Goal: Task Accomplishment & Management: Manage account settings

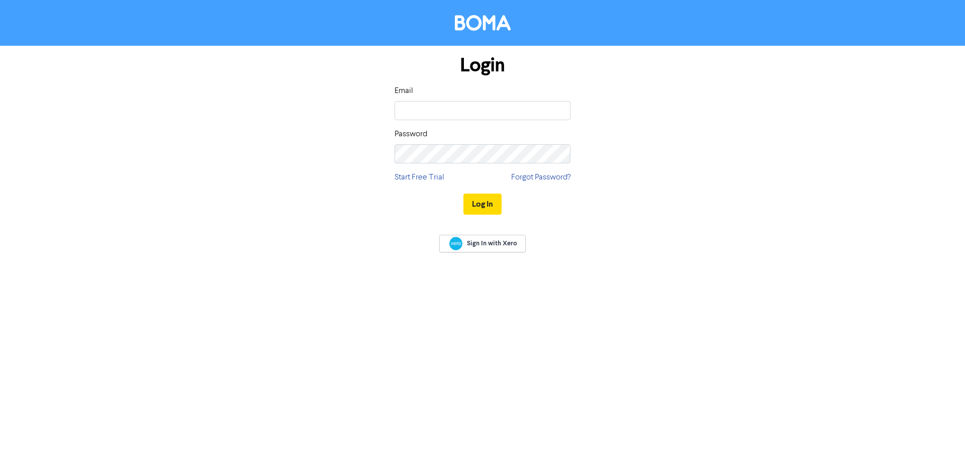
type input "[EMAIL_ADDRESS][DOMAIN_NAME]"
click at [464, 194] on button "Log In" at bounding box center [483, 204] width 38 height 21
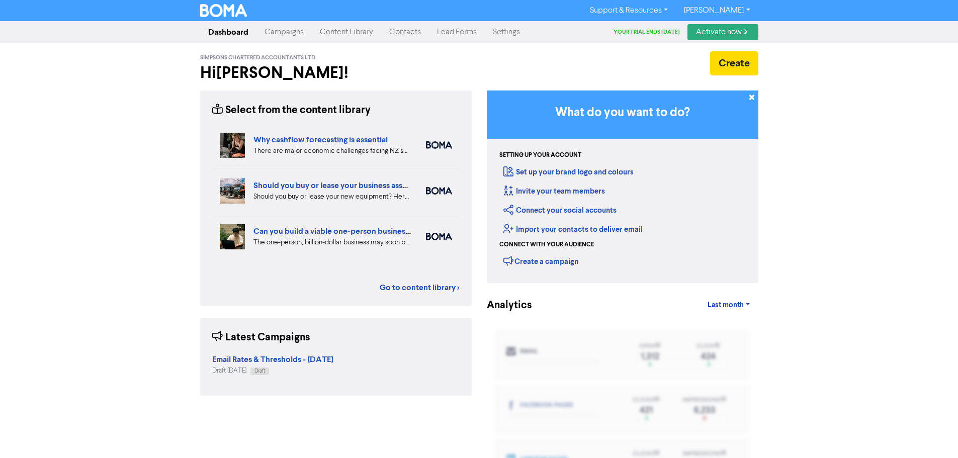
click at [16, 174] on div "Support & Resources Video Tutorials FAQ & Guides Marketing Education Alice Beer…" at bounding box center [479, 229] width 958 height 458
click at [284, 32] on body "Support & Resources Video Tutorials FAQ & Guides Marketing Education Alice Beer…" at bounding box center [479, 229] width 958 height 458
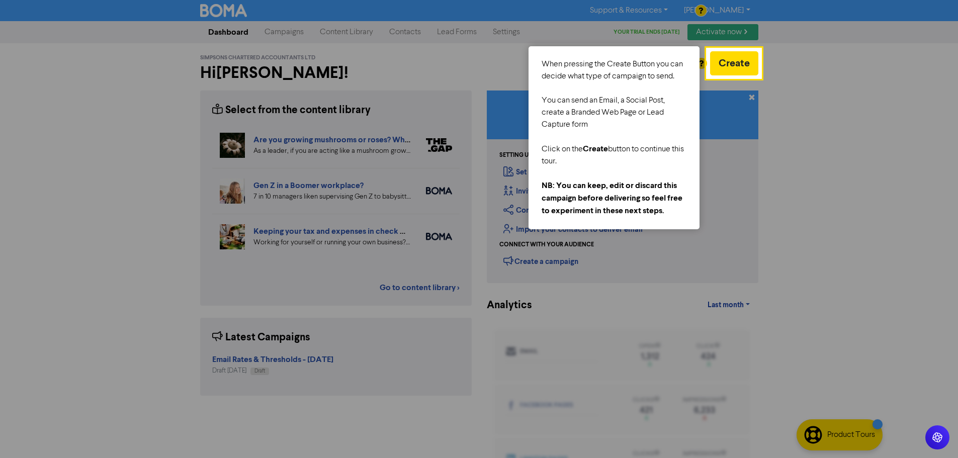
click at [627, 151] on div "Click on the Create button to continue this tour." at bounding box center [614, 155] width 145 height 25
click at [836, 157] on div at bounding box center [860, 256] width 198 height 513
click at [742, 54] on button "Create" at bounding box center [734, 63] width 48 height 24
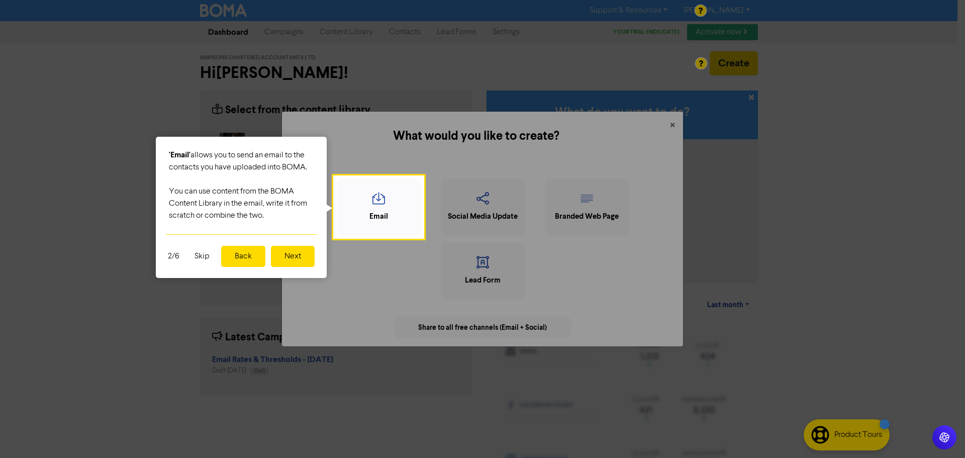
click at [314, 254] on button "Next" at bounding box center [293, 256] width 44 height 21
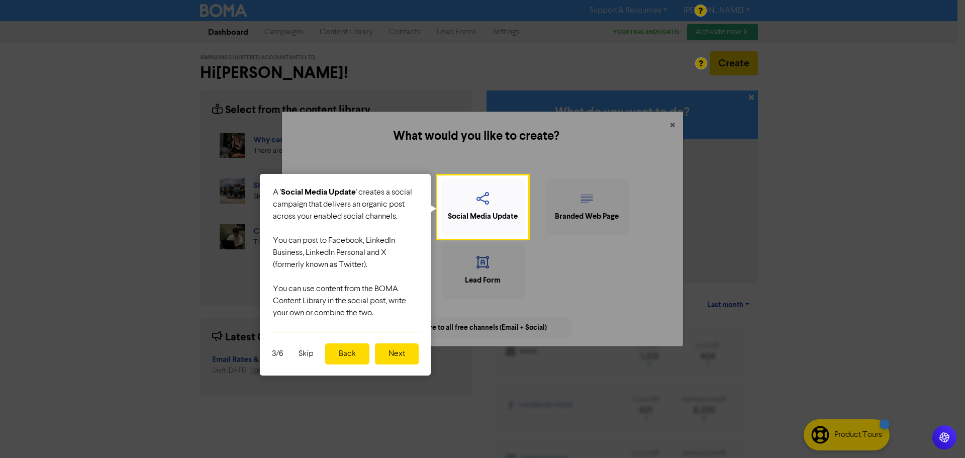
click at [303, 356] on button "Skip" at bounding box center [306, 353] width 27 height 21
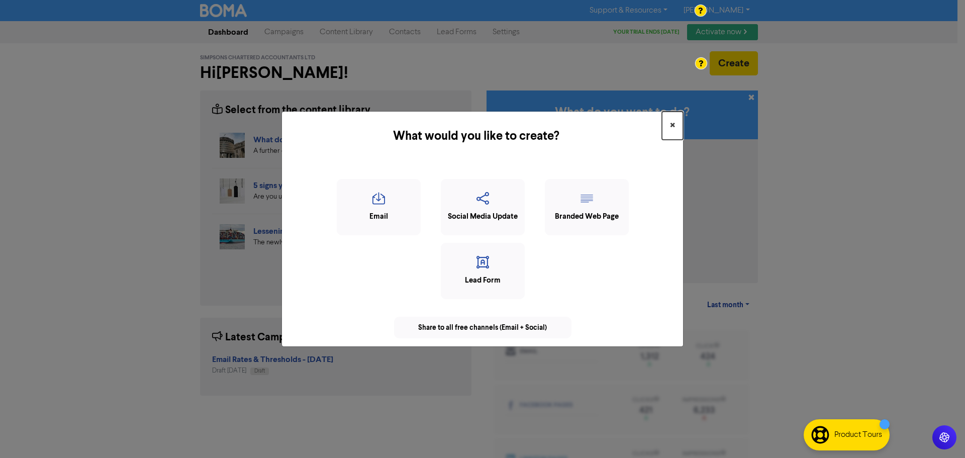
click at [673, 125] on span "×" at bounding box center [672, 125] width 5 height 15
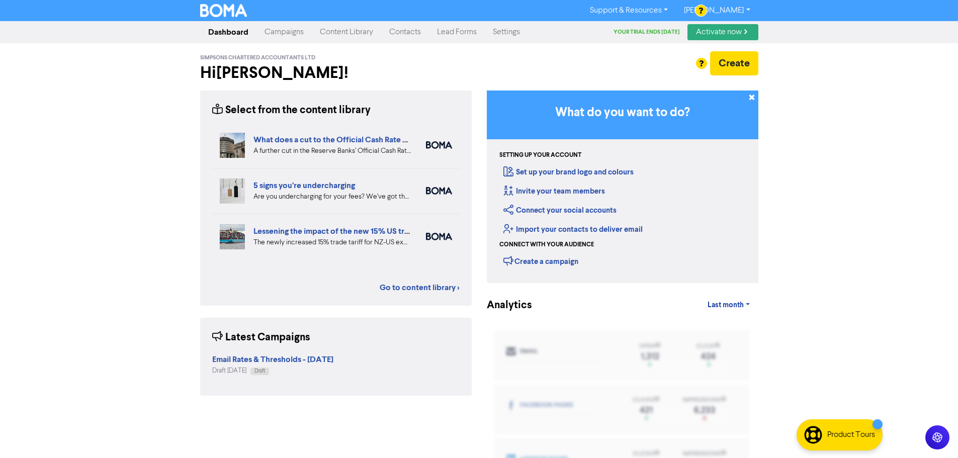
click at [278, 33] on link "Campaigns" at bounding box center [283, 32] width 55 height 20
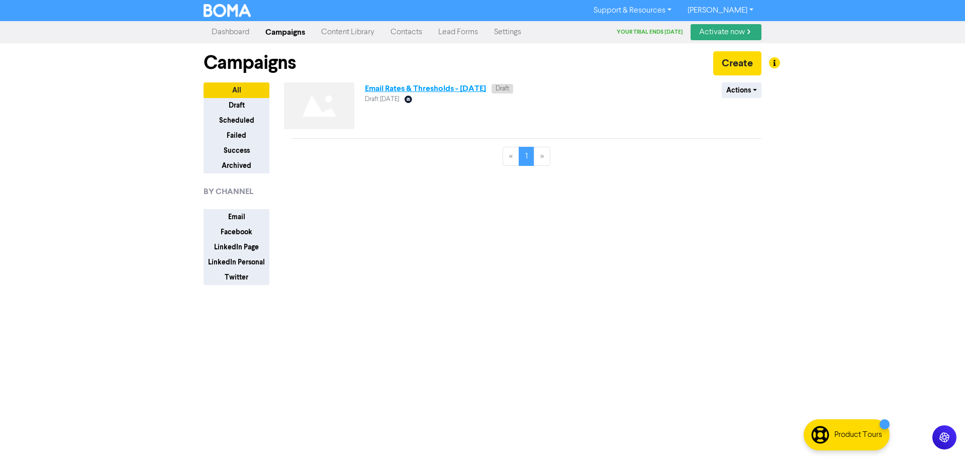
click at [415, 87] on link "Email Rates & Thresholds - [DATE]" at bounding box center [425, 88] width 121 height 10
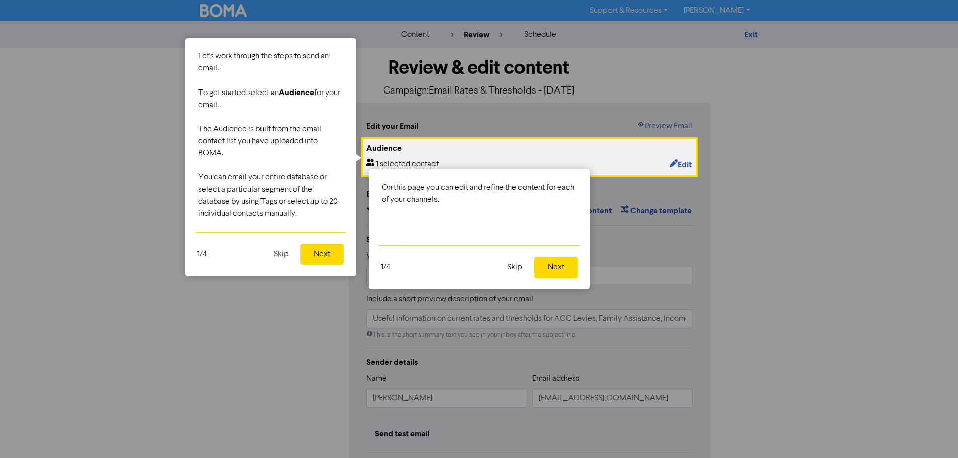
click at [277, 252] on button "Skip" at bounding box center [281, 254] width 27 height 21
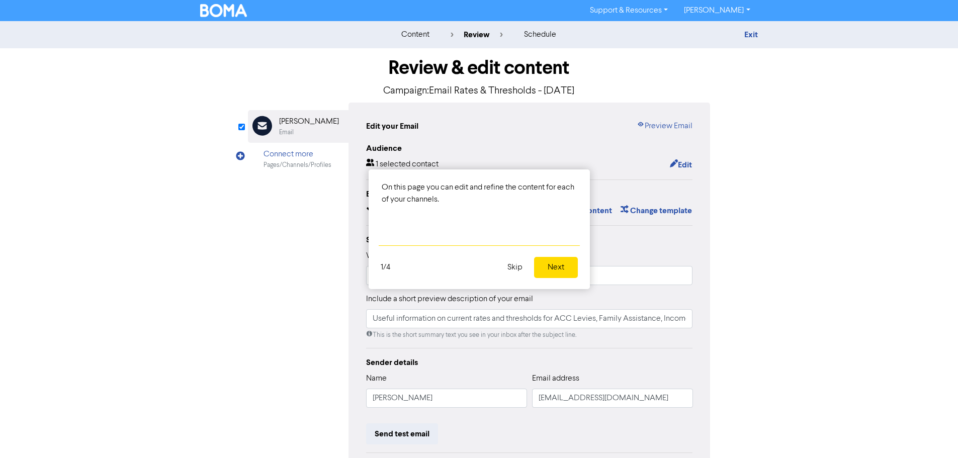
click at [518, 271] on button "Skip" at bounding box center [514, 267] width 27 height 21
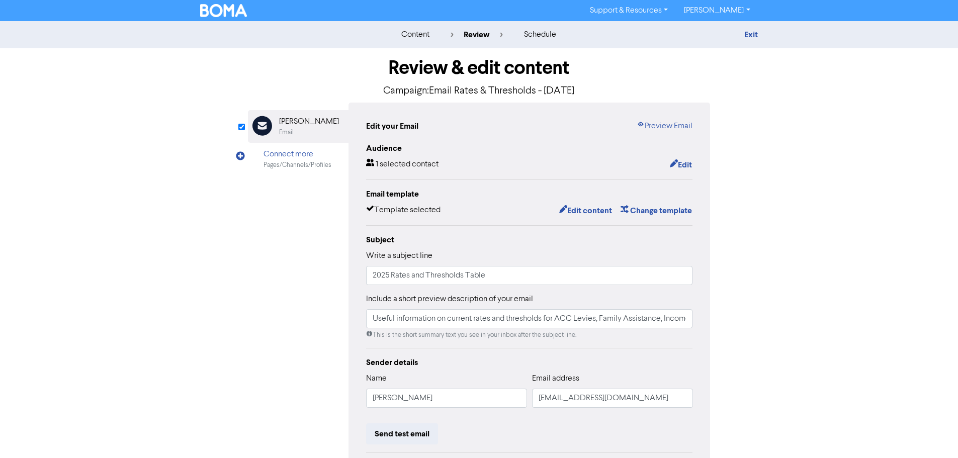
click at [211, 296] on div "Review & edit content Campaign: Email Rates & Thresholds - 22nd Aug. 2025 Email…" at bounding box center [479, 311] width 573 height 527
click at [664, 127] on link "Preview Email" at bounding box center [665, 126] width 56 height 12
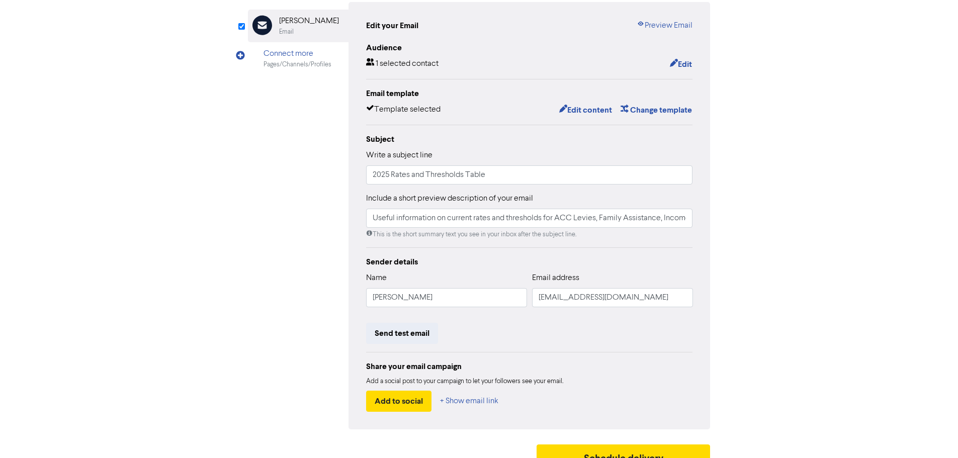
scroll to position [118, 0]
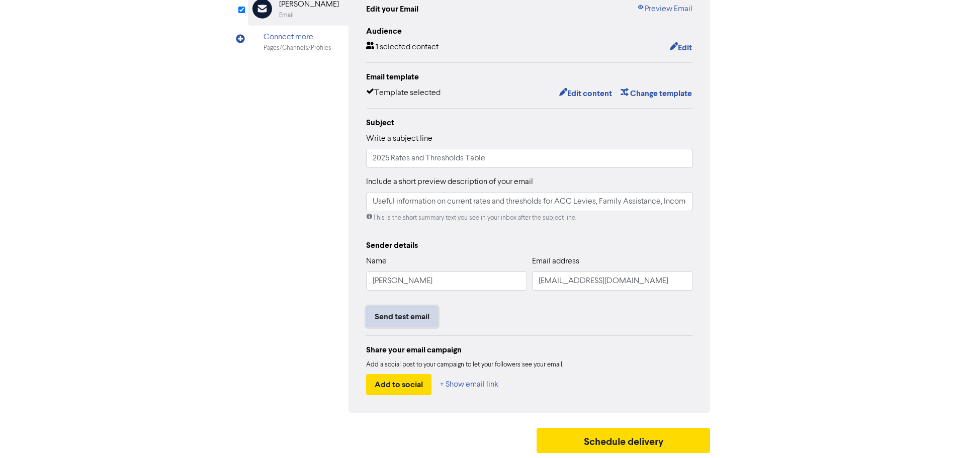
click at [411, 315] on button "Send test email" at bounding box center [402, 316] width 72 height 21
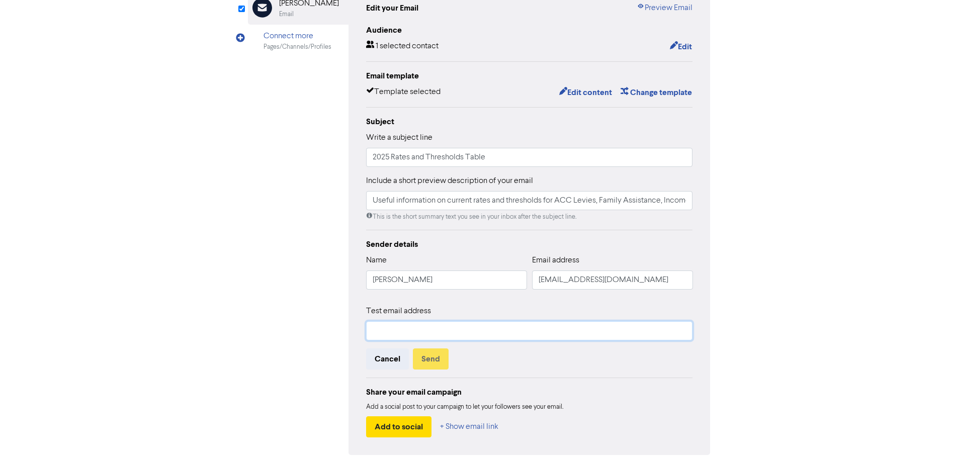
click at [383, 333] on input "text" at bounding box center [529, 330] width 327 height 19
type input "tina@businessadvisors.co.nz"
click at [430, 359] on button "Send" at bounding box center [431, 358] width 36 height 21
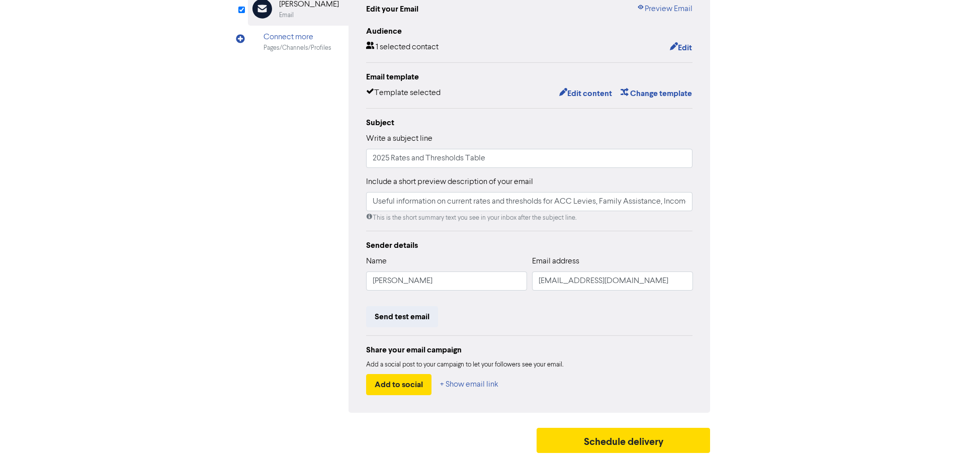
click at [870, 196] on div "content review schedule Exit Review & edit content Campaign: Email Rates & Thre…" at bounding box center [479, 181] width 958 height 554
click at [113, 256] on div "content review schedule Exit Review & edit content Campaign: Email Rates & Thre…" at bounding box center [479, 181] width 958 height 554
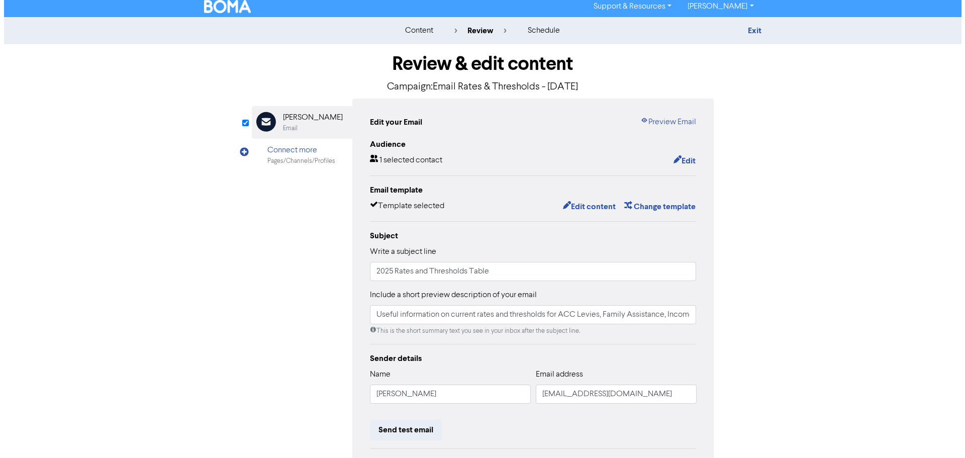
scroll to position [0, 0]
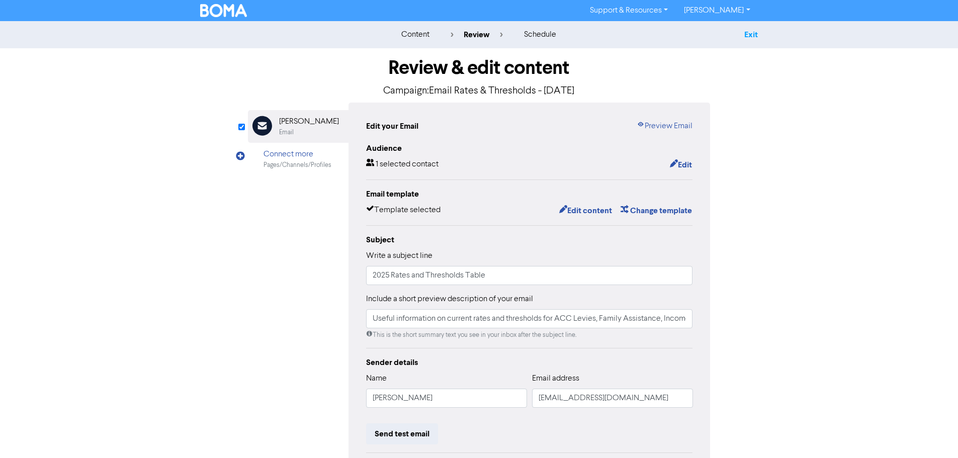
click at [748, 30] on link "Exit" at bounding box center [751, 35] width 14 height 10
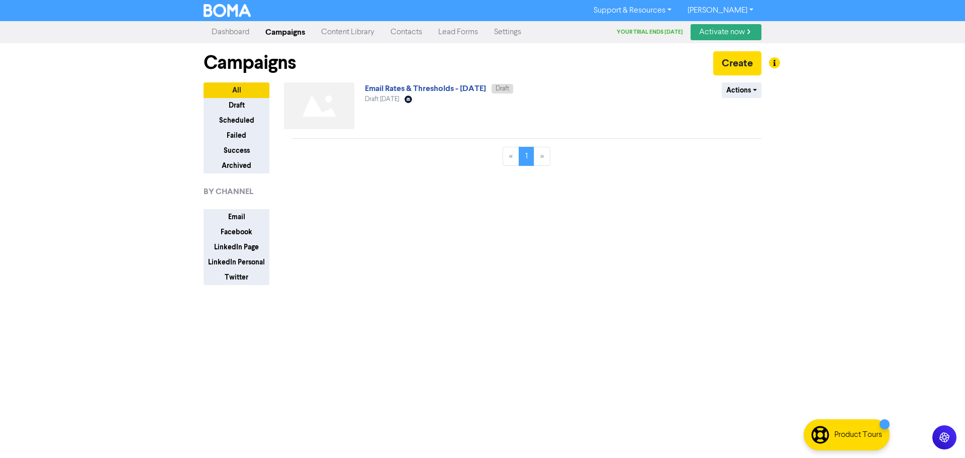
click at [407, 33] on link "Contacts" at bounding box center [407, 32] width 48 height 20
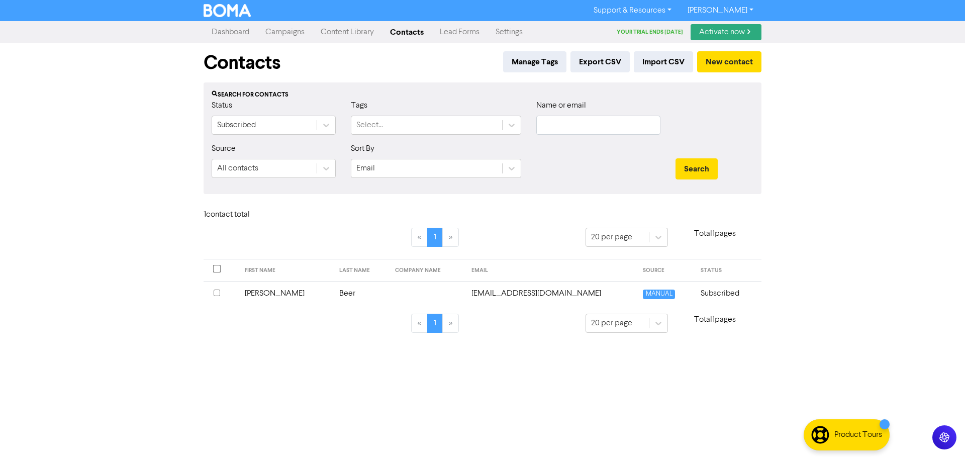
click at [680, 6] on link "Support & Resources" at bounding box center [633, 11] width 94 height 16
click at [656, 42] on button "FAQ & Guides" at bounding box center [633, 42] width 95 height 12
click at [508, 30] on link "Settings" at bounding box center [509, 32] width 43 height 20
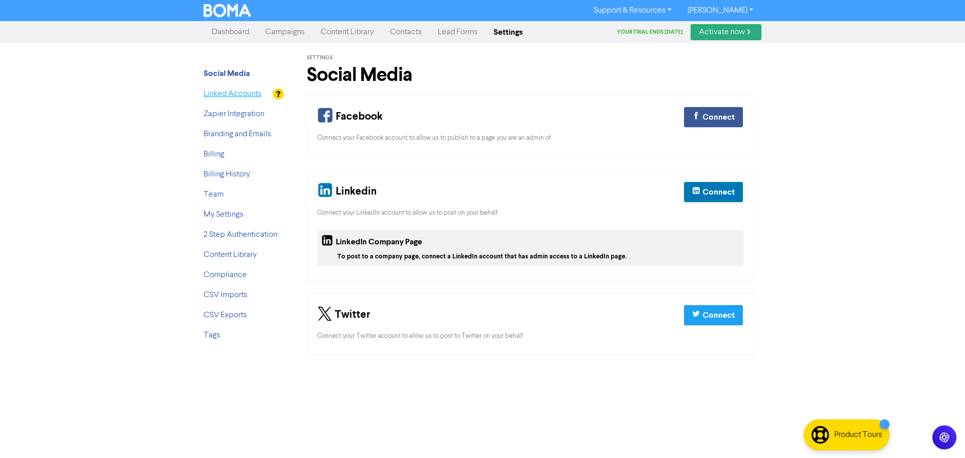
click at [241, 94] on link "Linked Accounts" at bounding box center [233, 94] width 58 height 8
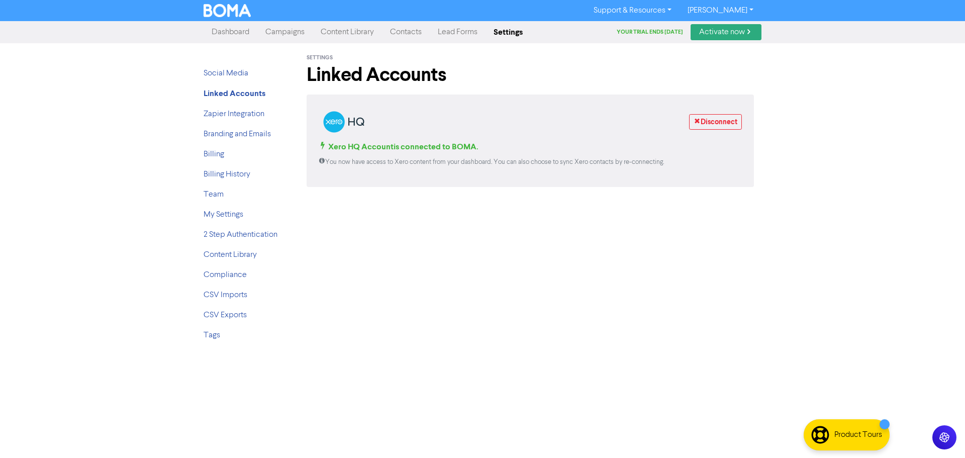
click at [680, 157] on p "You now have access to Xero content from your dashboard. You can also choose to…" at bounding box center [530, 162] width 423 height 10
click at [443, 151] on span "Xero HQ Account is connected to BOMA." at bounding box center [399, 147] width 160 height 10
click at [422, 166] on p "You now have access to Xero content from your dashboard. You can also choose to…" at bounding box center [530, 162] width 423 height 10
click at [373, 164] on p "You now have access to Xero content from your dashboard. You can also choose to…" at bounding box center [530, 162] width 423 height 10
click at [713, 121] on link "Disconnect" at bounding box center [715, 122] width 53 height 16
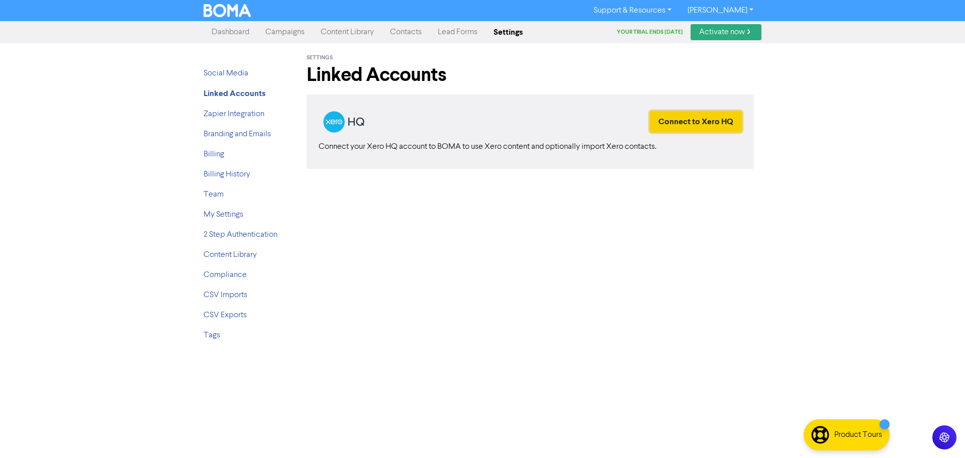
click at [710, 117] on button "Connect to Xero HQ" at bounding box center [696, 121] width 92 height 21
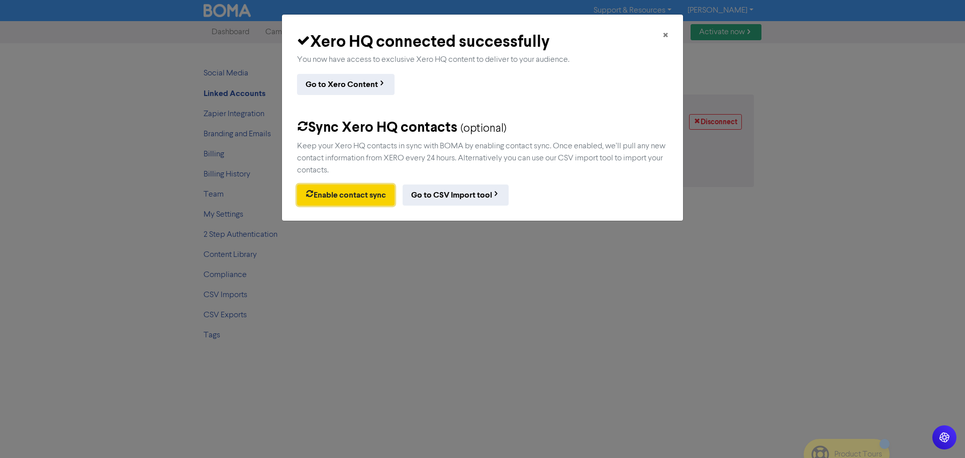
click at [342, 192] on button "Enable contact sync" at bounding box center [346, 195] width 98 height 21
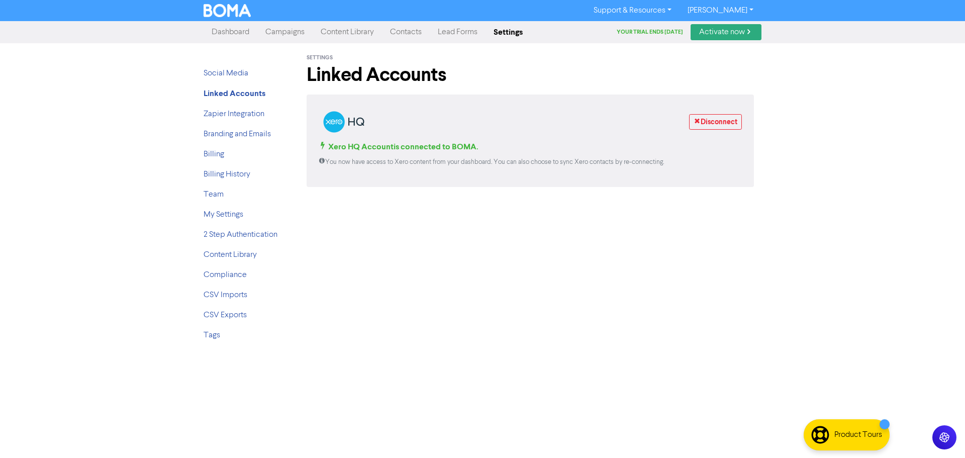
click at [402, 37] on link "Contacts" at bounding box center [406, 32] width 48 height 20
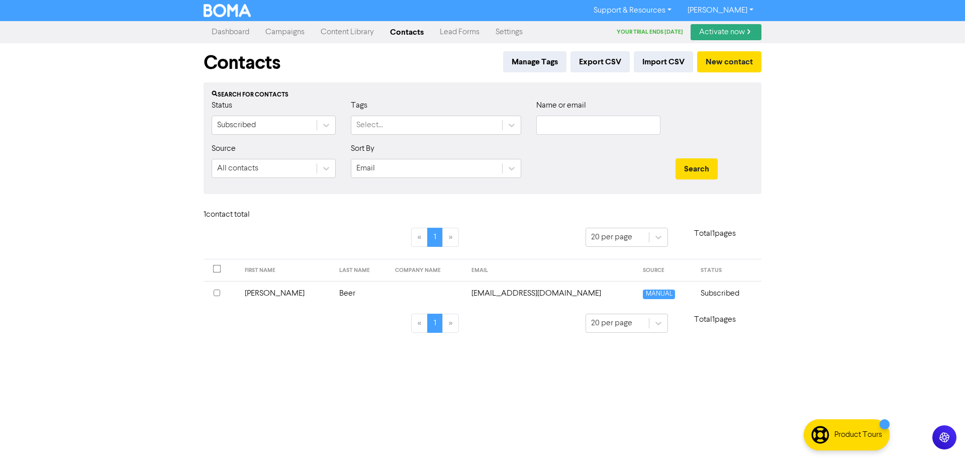
click at [94, 124] on div "Support & Resources Video Tutorials FAQ & Guides Marketing Education [PERSON_NA…" at bounding box center [482, 229] width 965 height 458
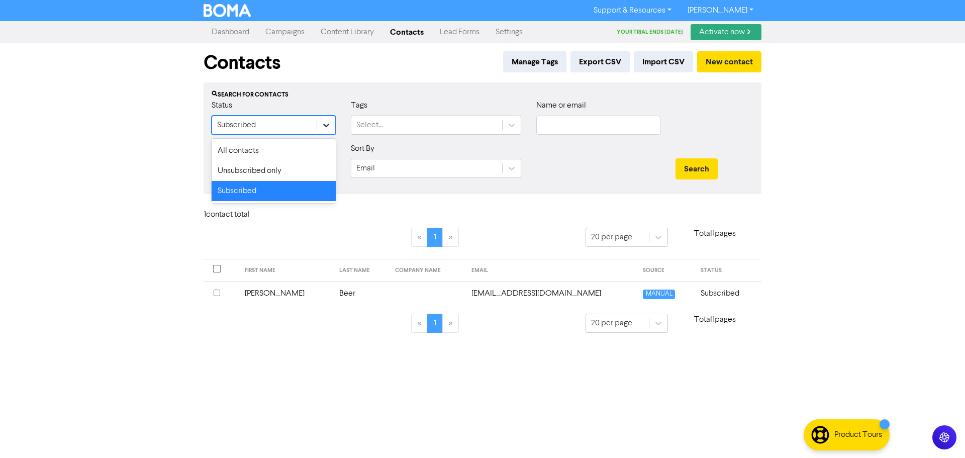
click at [325, 124] on icon at bounding box center [326, 125] width 10 height 10
click at [283, 154] on div "All contacts" at bounding box center [274, 151] width 124 height 20
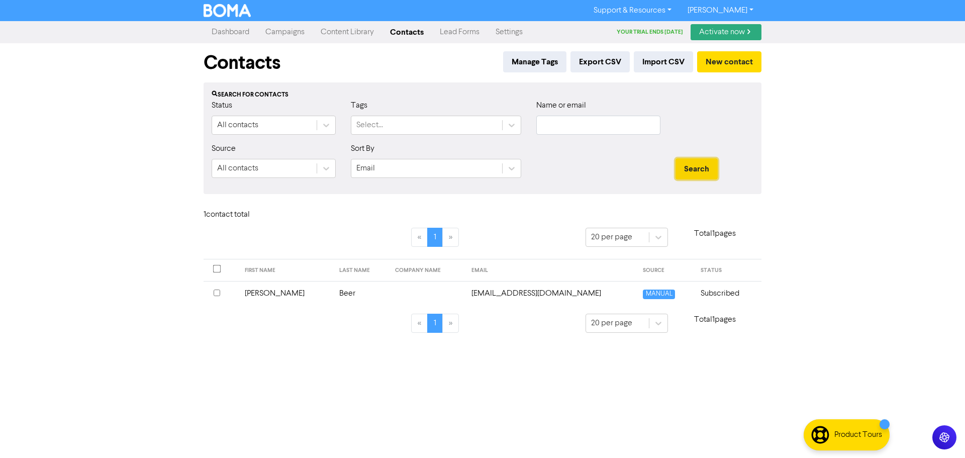
click at [691, 173] on button "Search" at bounding box center [697, 168] width 42 height 21
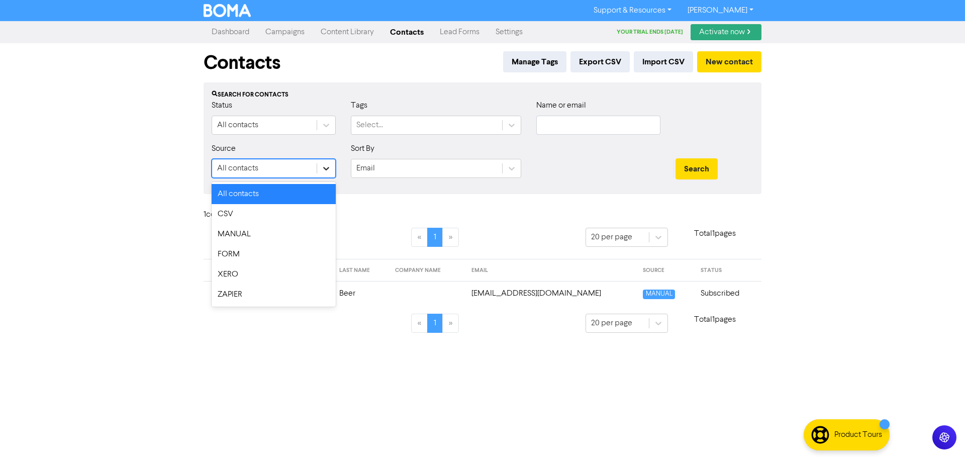
click at [324, 167] on icon at bounding box center [326, 169] width 6 height 4
click at [259, 268] on div "XERO" at bounding box center [274, 274] width 124 height 20
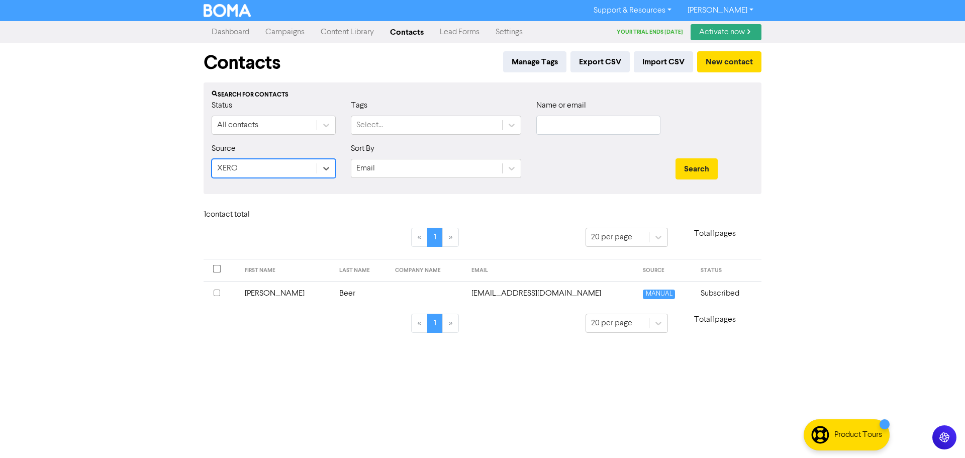
click at [298, 224] on div "1 contact total" at bounding box center [482, 217] width 573 height 22
click at [414, 68] on div "Contacts Manage Tags Export CSV Import CSV New contact" at bounding box center [483, 62] width 558 height 39
click at [617, 383] on div "Support & Resources Video Tutorials FAQ & Guides Marketing Education Alice Beer…" at bounding box center [482, 229] width 965 height 458
click at [644, 293] on span "MANUAL" at bounding box center [659, 295] width 32 height 10
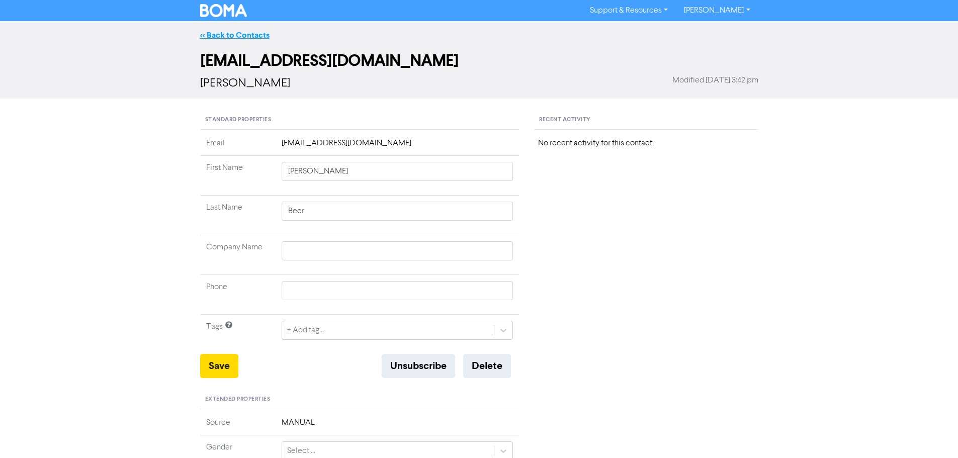
click at [202, 36] on link "<< Back to Contacts" at bounding box center [234, 35] width 69 height 10
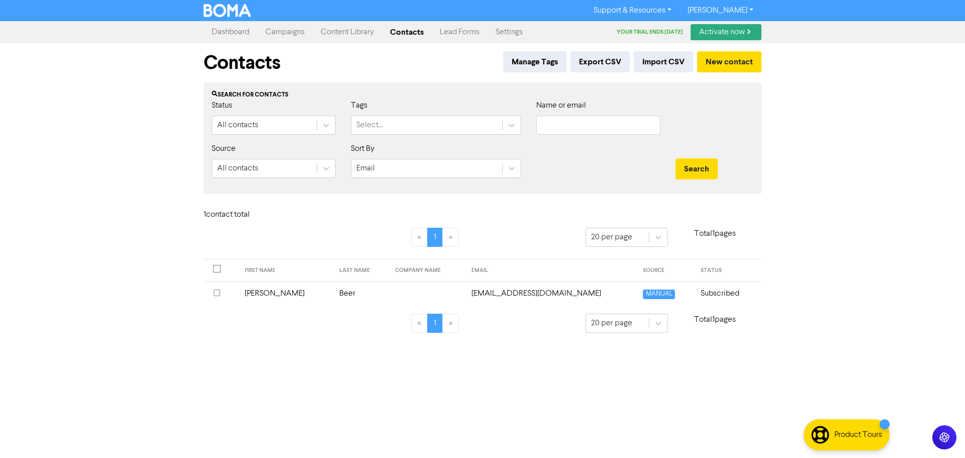
click at [875, 176] on div "Support & Resources Video Tutorials FAQ & Guides Marketing Education Alice Beer…" at bounding box center [482, 229] width 965 height 458
click at [82, 174] on div "Support & Resources Video Tutorials FAQ & Guides Marketing Education Alice Beer…" at bounding box center [482, 229] width 965 height 458
click at [133, 201] on div "Support & Resources Video Tutorials FAQ & Guides Marketing Education Alice Beer…" at bounding box center [482, 229] width 965 height 458
click at [522, 36] on link "Settings" at bounding box center [509, 32] width 43 height 20
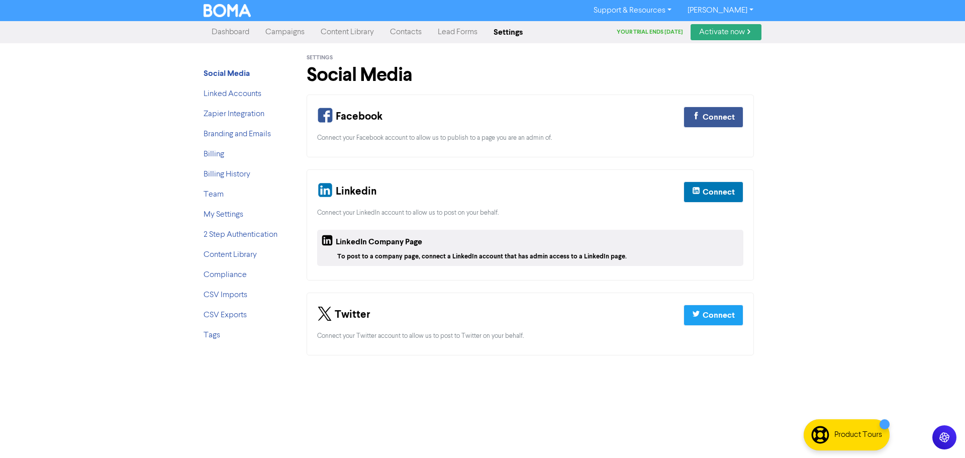
click at [224, 88] on li "Linked Accounts" at bounding box center [244, 94] width 80 height 12
click at [224, 92] on link "Linked Accounts" at bounding box center [233, 94] width 58 height 8
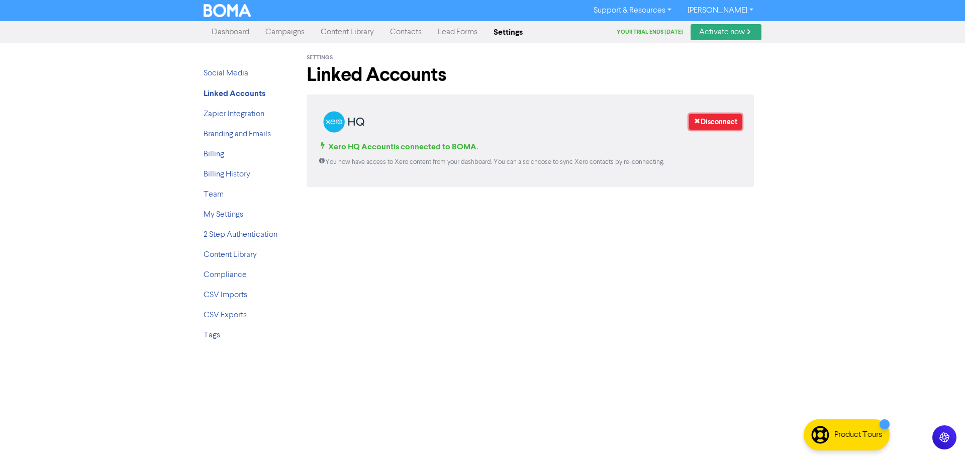
click at [722, 121] on link "Disconnect" at bounding box center [715, 122] width 53 height 16
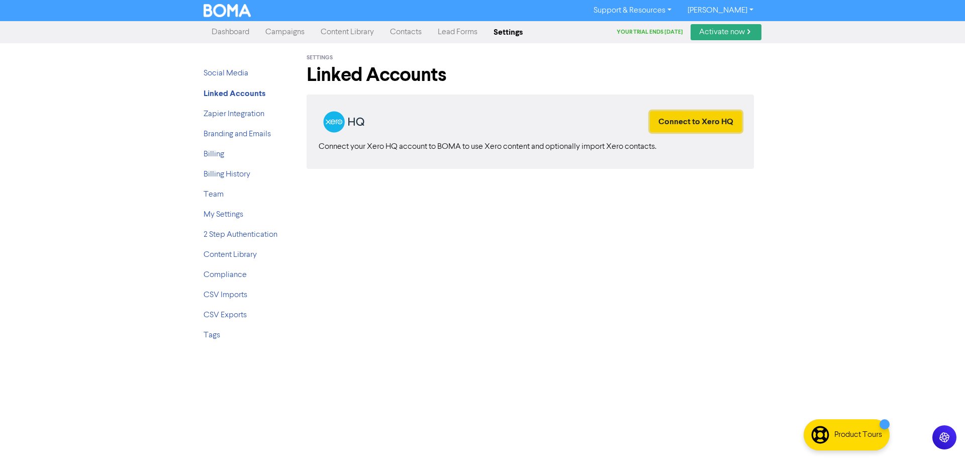
click at [709, 120] on button "Connect to Xero HQ" at bounding box center [696, 121] width 92 height 21
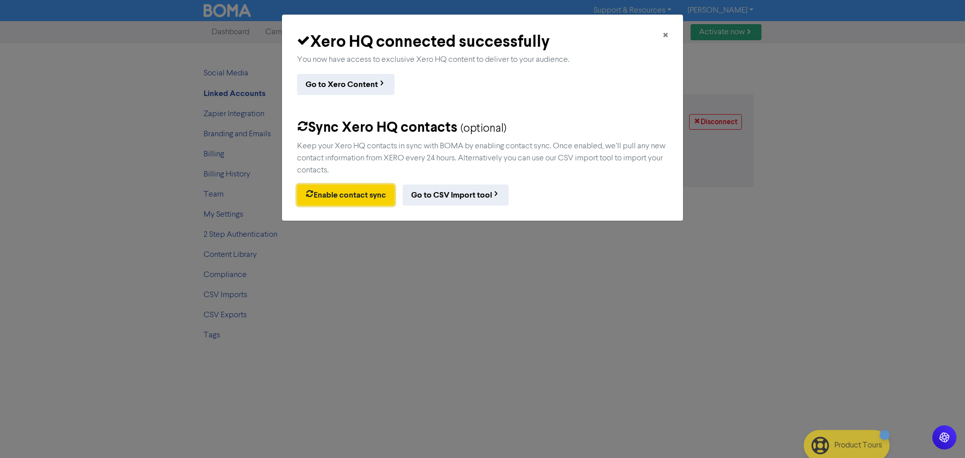
click at [321, 196] on button "Enable contact sync" at bounding box center [346, 195] width 98 height 21
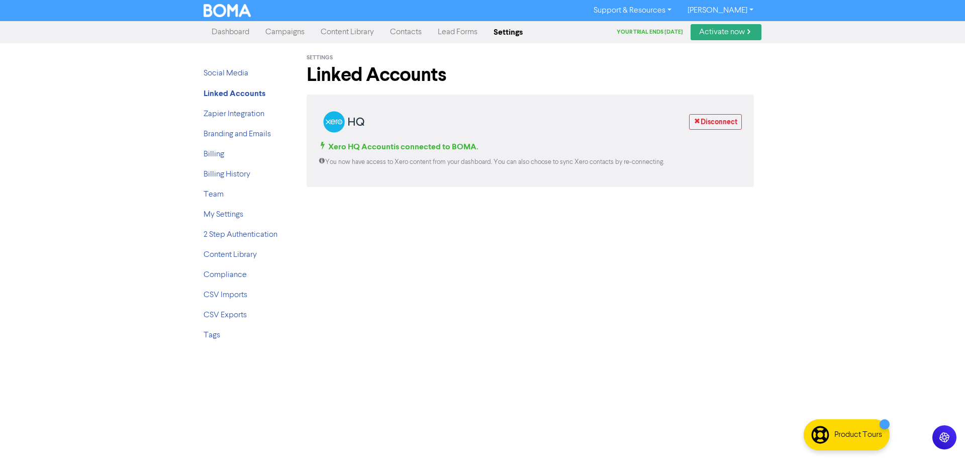
click at [413, 32] on link "Contacts" at bounding box center [406, 32] width 48 height 20
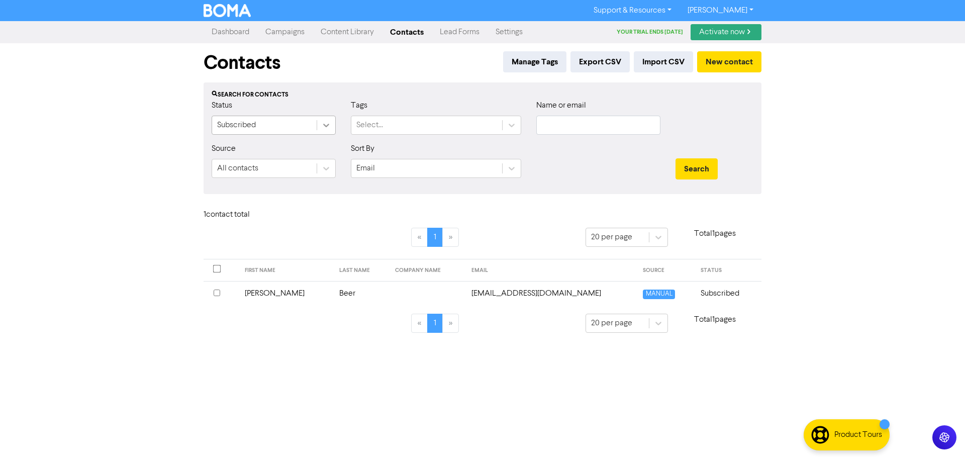
click at [326, 128] on icon at bounding box center [326, 125] width 10 height 10
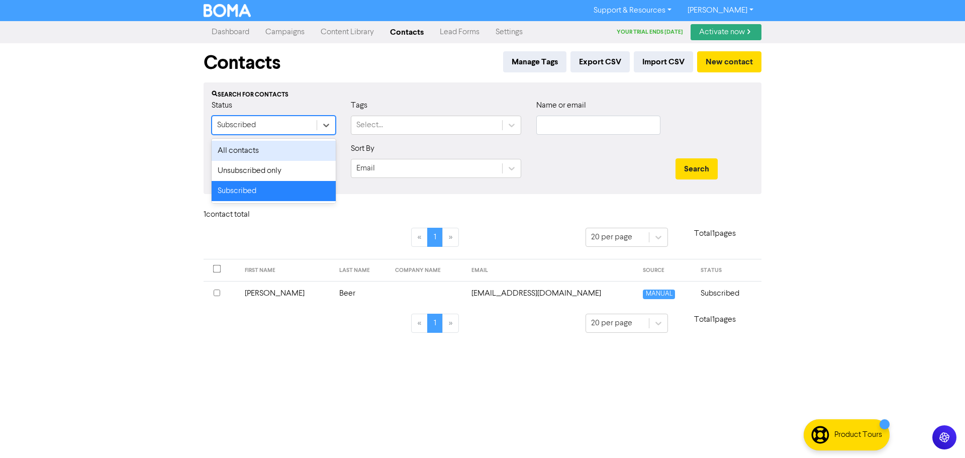
click at [296, 153] on div "All contacts" at bounding box center [274, 151] width 124 height 20
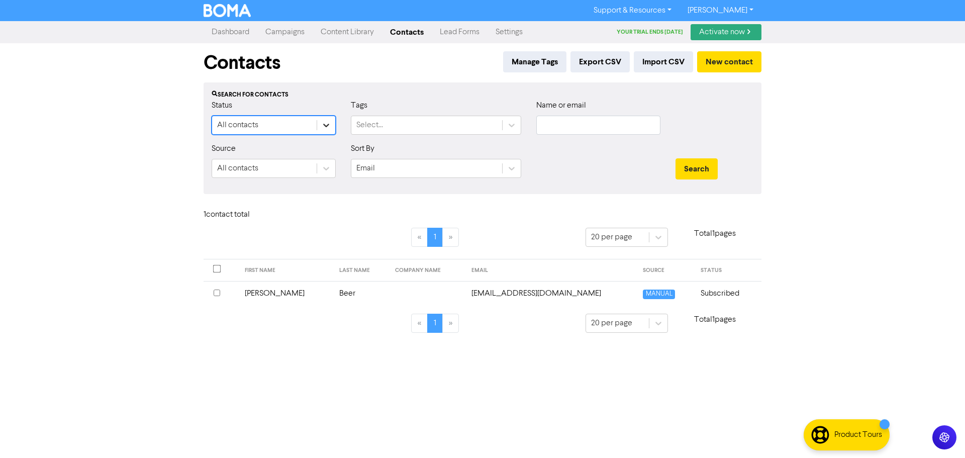
click at [327, 127] on icon at bounding box center [326, 125] width 10 height 10
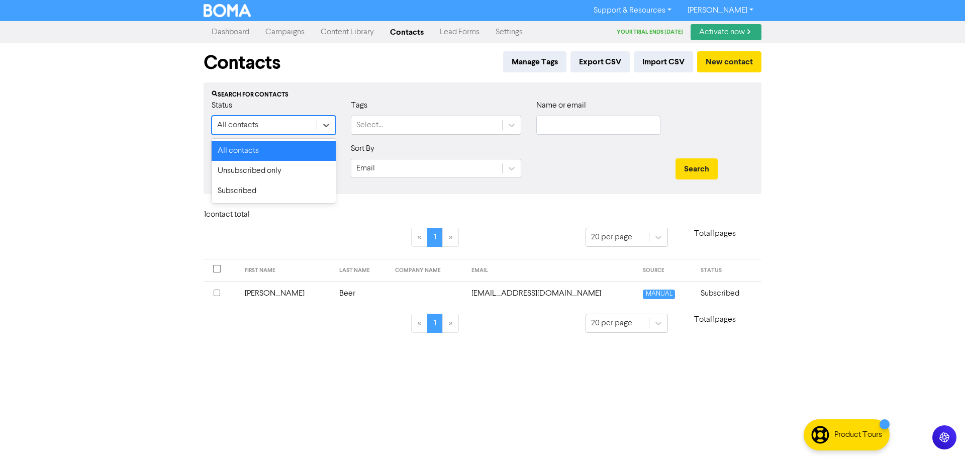
click at [313, 153] on div "All contacts" at bounding box center [274, 151] width 124 height 20
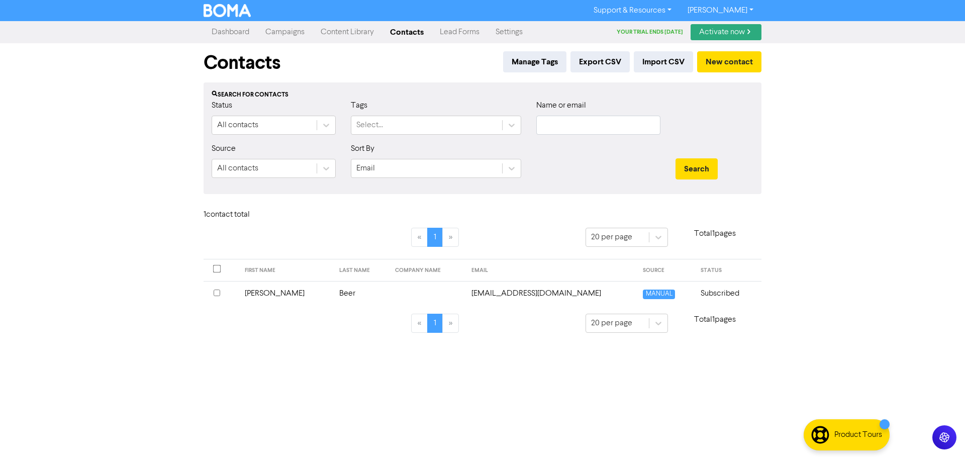
click at [94, 90] on div "Support & Resources Video Tutorials FAQ & Guides Marketing Education Alice Beer…" at bounding box center [482, 229] width 965 height 458
drag, startPoint x: 104, startPoint y: 201, endPoint x: 96, endPoint y: 160, distance: 42.0
click at [104, 196] on div "Support & Resources Video Tutorials FAQ & Guides Marketing Education Alice Beer…" at bounding box center [482, 229] width 965 height 458
click at [517, 30] on link "Settings" at bounding box center [509, 32] width 43 height 20
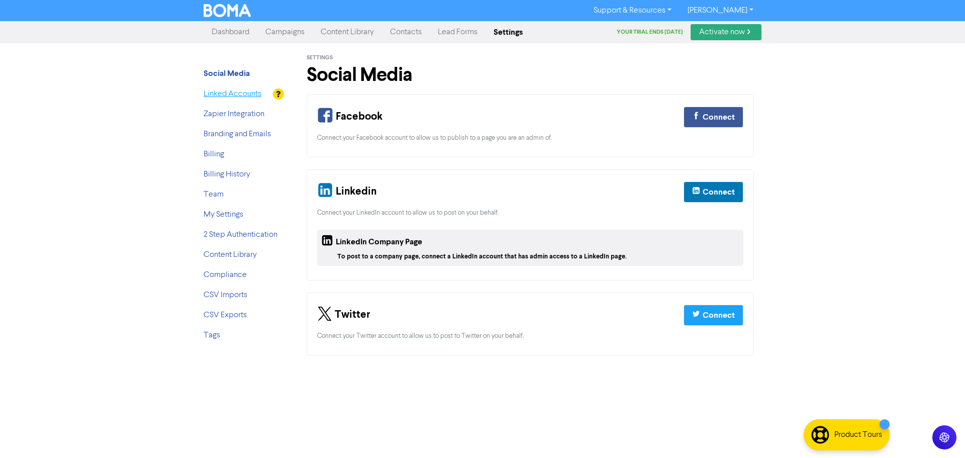
click at [225, 97] on link "Linked Accounts" at bounding box center [233, 94] width 58 height 8
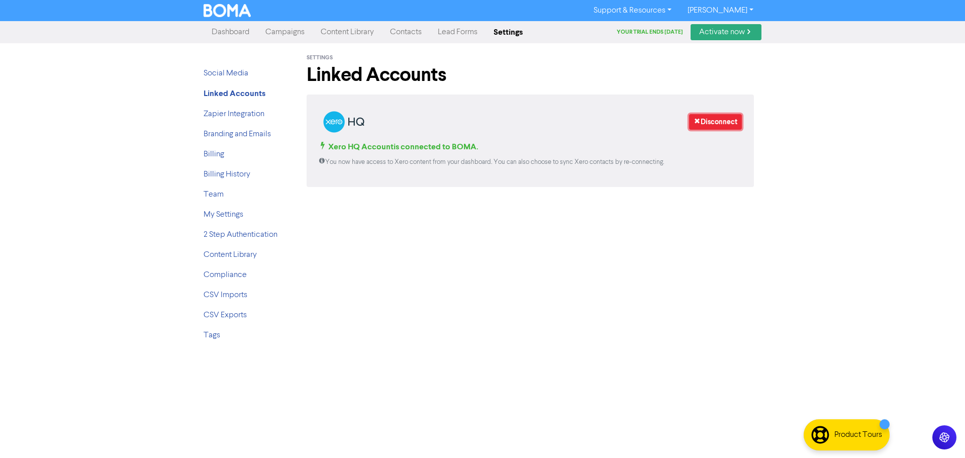
click at [722, 120] on link "Disconnect" at bounding box center [715, 122] width 53 height 16
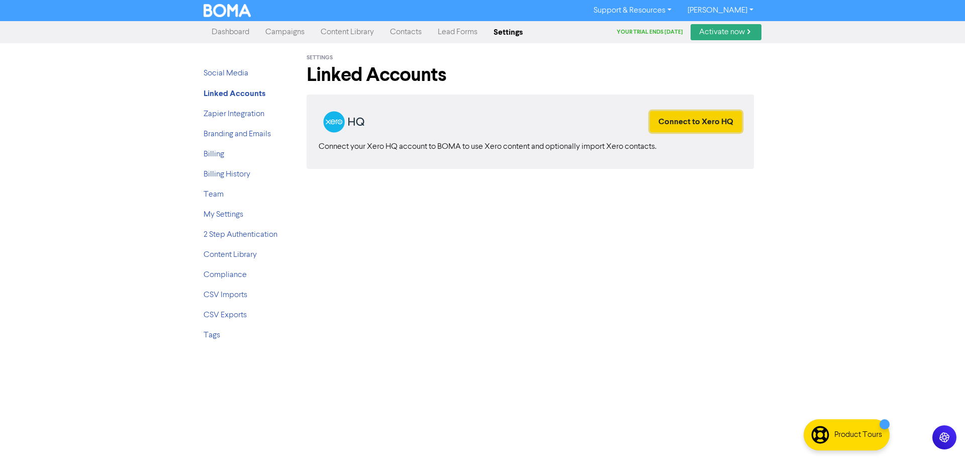
click at [707, 120] on button "Connect to Xero HQ" at bounding box center [696, 121] width 92 height 21
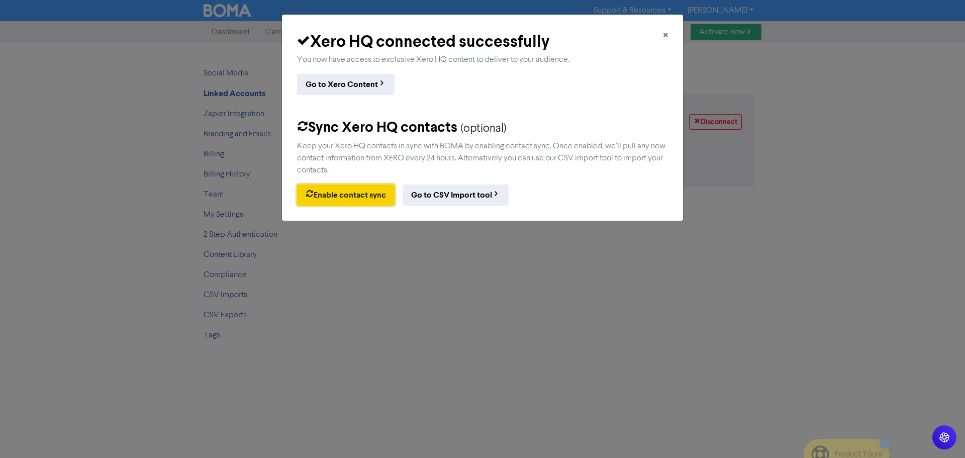
click at [321, 194] on button "Enable contact sync" at bounding box center [346, 195] width 98 height 21
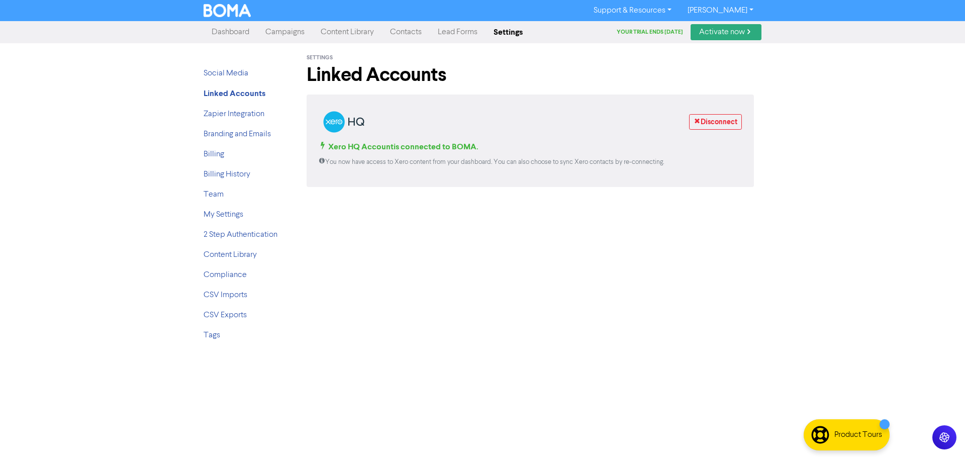
click at [399, 37] on link "Contacts" at bounding box center [406, 32] width 48 height 20
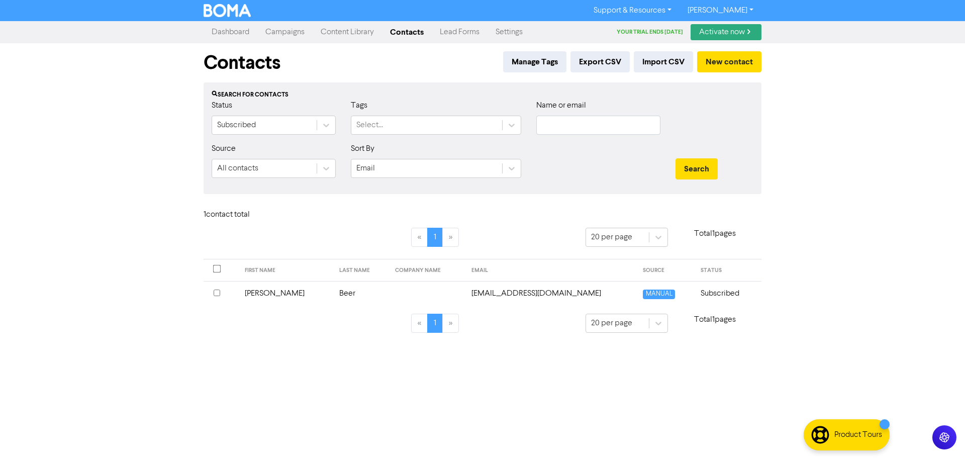
click at [20, 166] on div "Support & Resources Video Tutorials FAQ & Guides Marketing Education [PERSON_NA…" at bounding box center [482, 229] width 965 height 458
click at [236, 31] on link "Dashboard" at bounding box center [231, 32] width 54 height 20
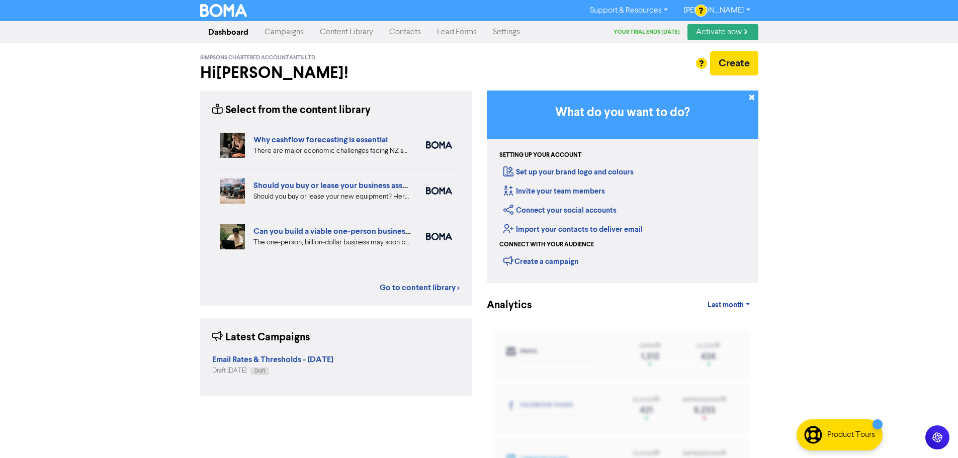
click at [401, 35] on link "Contacts" at bounding box center [405, 32] width 48 height 20
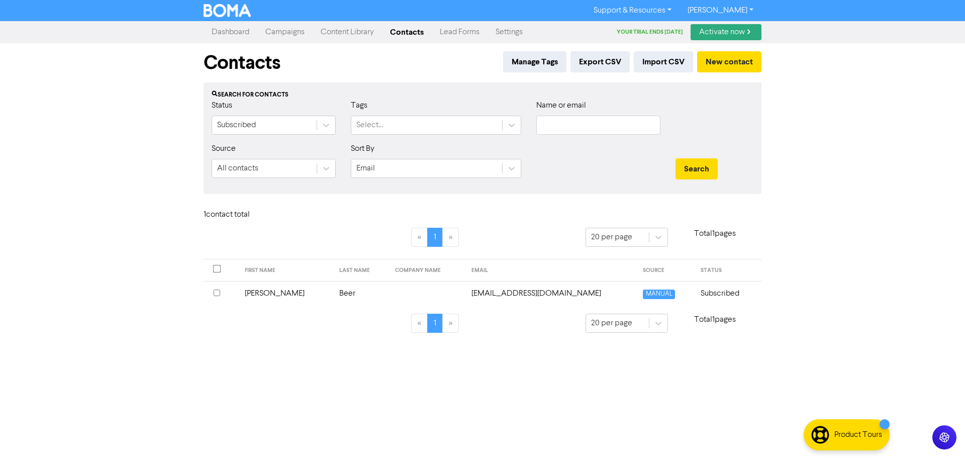
click at [85, 158] on div "Support & Resources Video Tutorials FAQ & Guides Marketing Education [PERSON_NA…" at bounding box center [482, 229] width 965 height 458
click at [225, 26] on link "Dashboard" at bounding box center [231, 32] width 54 height 20
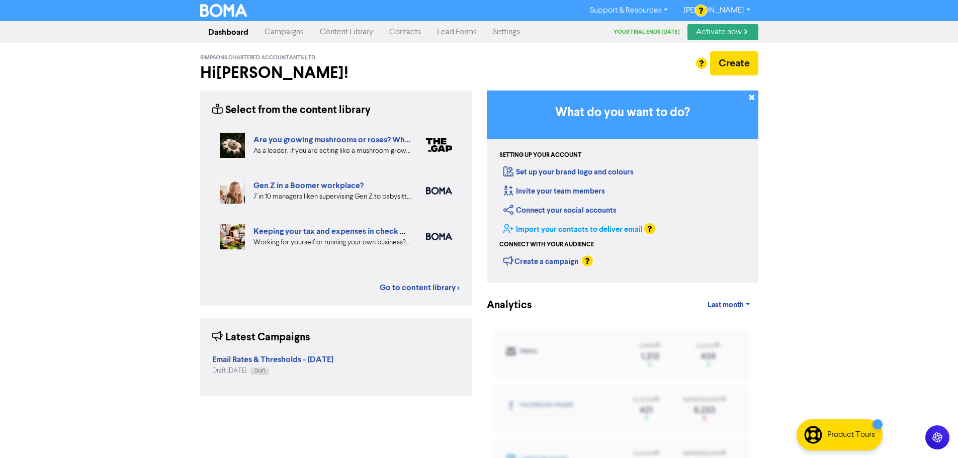
click at [612, 228] on link "Import your contacts to deliver email" at bounding box center [572, 230] width 139 height 10
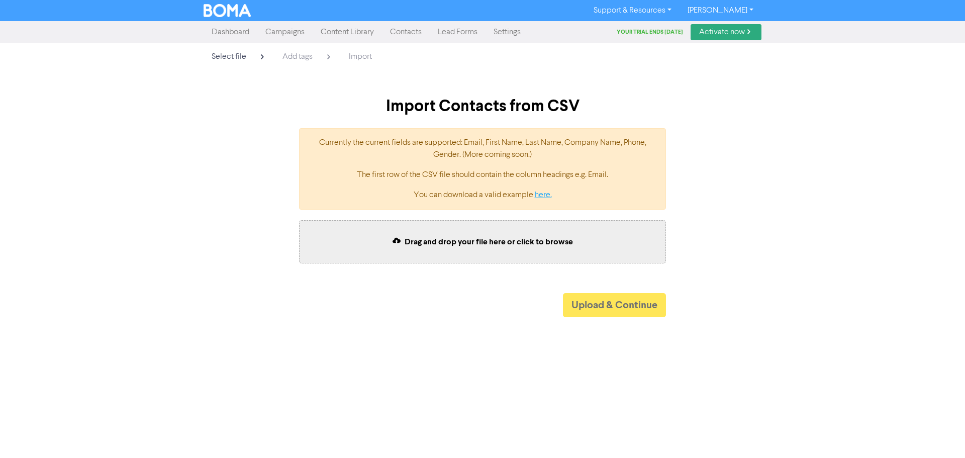
click at [542, 192] on link "here." at bounding box center [543, 195] width 17 height 8
click at [95, 201] on div "Select file Add tags Import Import Contacts from CSV Currently the current fiel…" at bounding box center [482, 180] width 965 height 274
click at [241, 37] on link "Dashboard" at bounding box center [231, 32] width 54 height 20
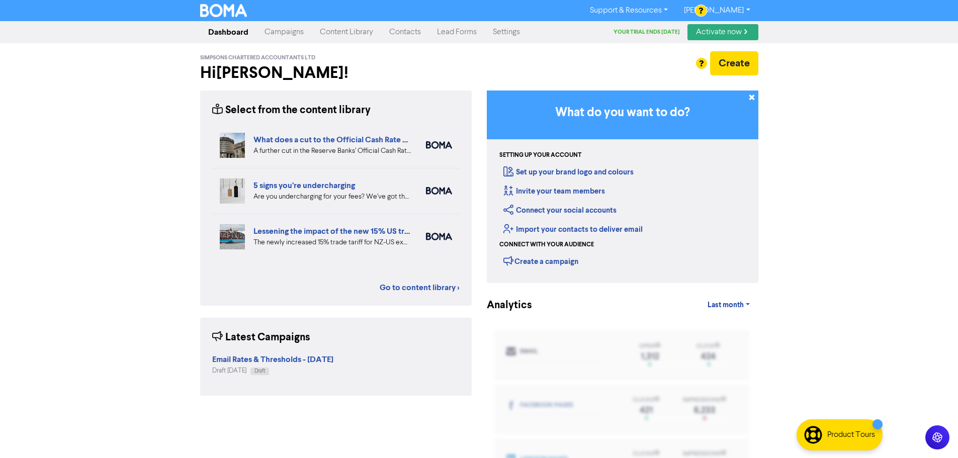
click at [402, 36] on link "Contacts" at bounding box center [405, 32] width 48 height 20
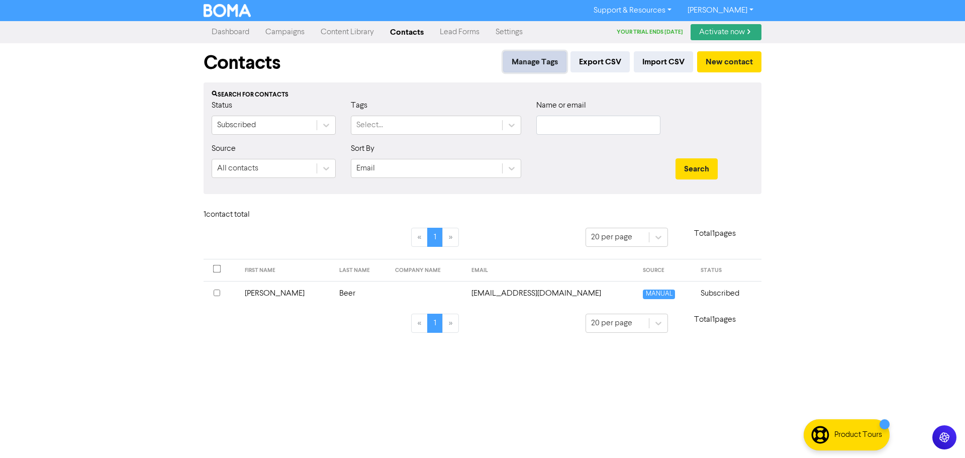
click at [545, 60] on button "Manage Tags" at bounding box center [534, 61] width 63 height 21
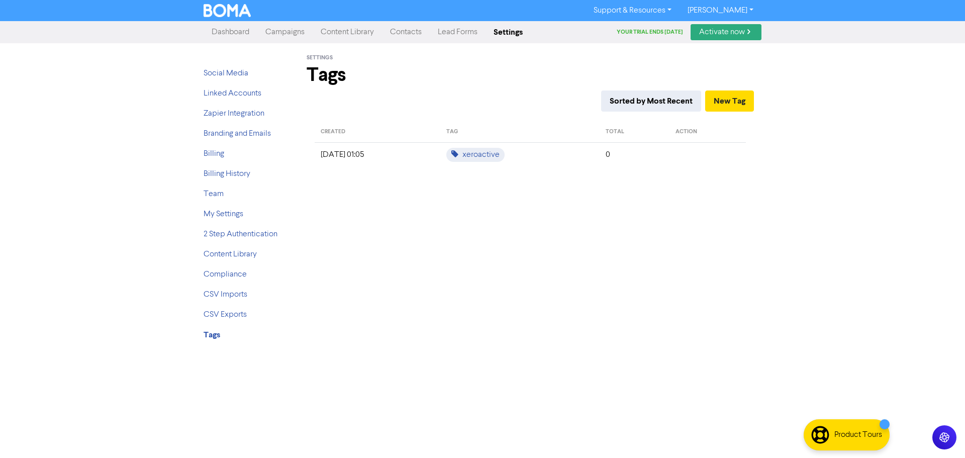
click at [240, 34] on link "Dashboard" at bounding box center [231, 32] width 54 height 20
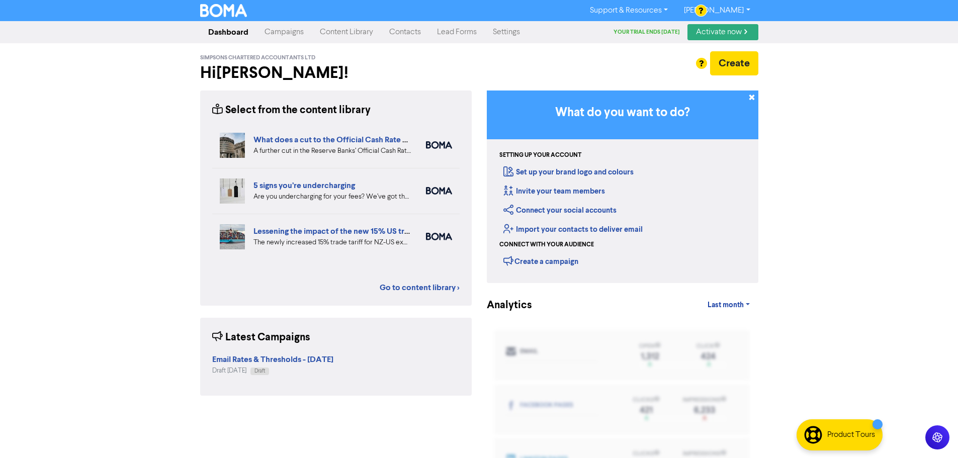
click at [738, 9] on link "[PERSON_NAME]" at bounding box center [717, 11] width 82 height 16
click at [741, 29] on button "Log Out" at bounding box center [715, 30] width 79 height 12
